Goal: Check status: Check status

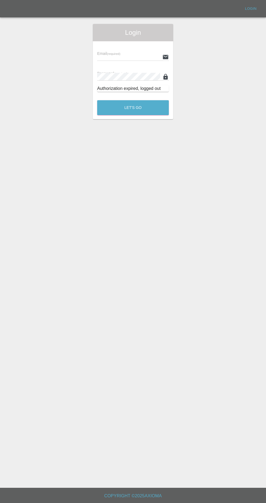
scroll to position [1, 0]
click at [133, 55] on input "text" at bounding box center [128, 57] width 63 height 8
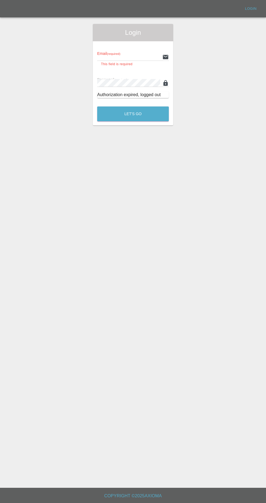
type input "[EMAIL_ADDRESS][DOMAIN_NAME]"
click at [97, 107] on button "Let's Go" at bounding box center [133, 114] width 72 height 15
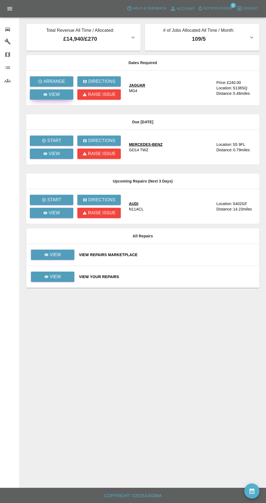
click at [60, 95] on link "View" at bounding box center [51, 94] width 43 height 10
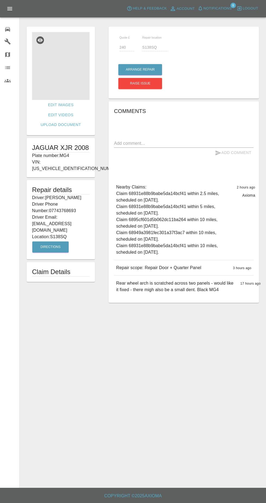
click at [79, 76] on img at bounding box center [61, 66] width 58 height 68
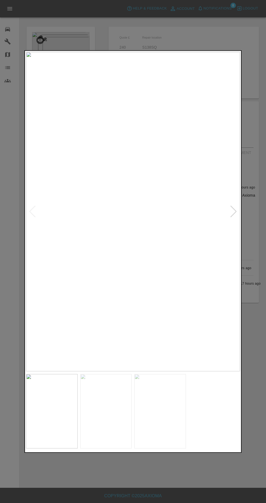
click at [108, 413] on img at bounding box center [106, 411] width 52 height 74
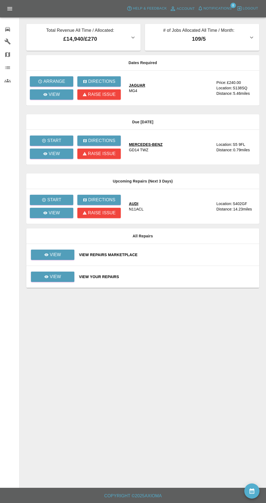
scroll to position [3, 0]
